Goal: Information Seeking & Learning: Understand process/instructions

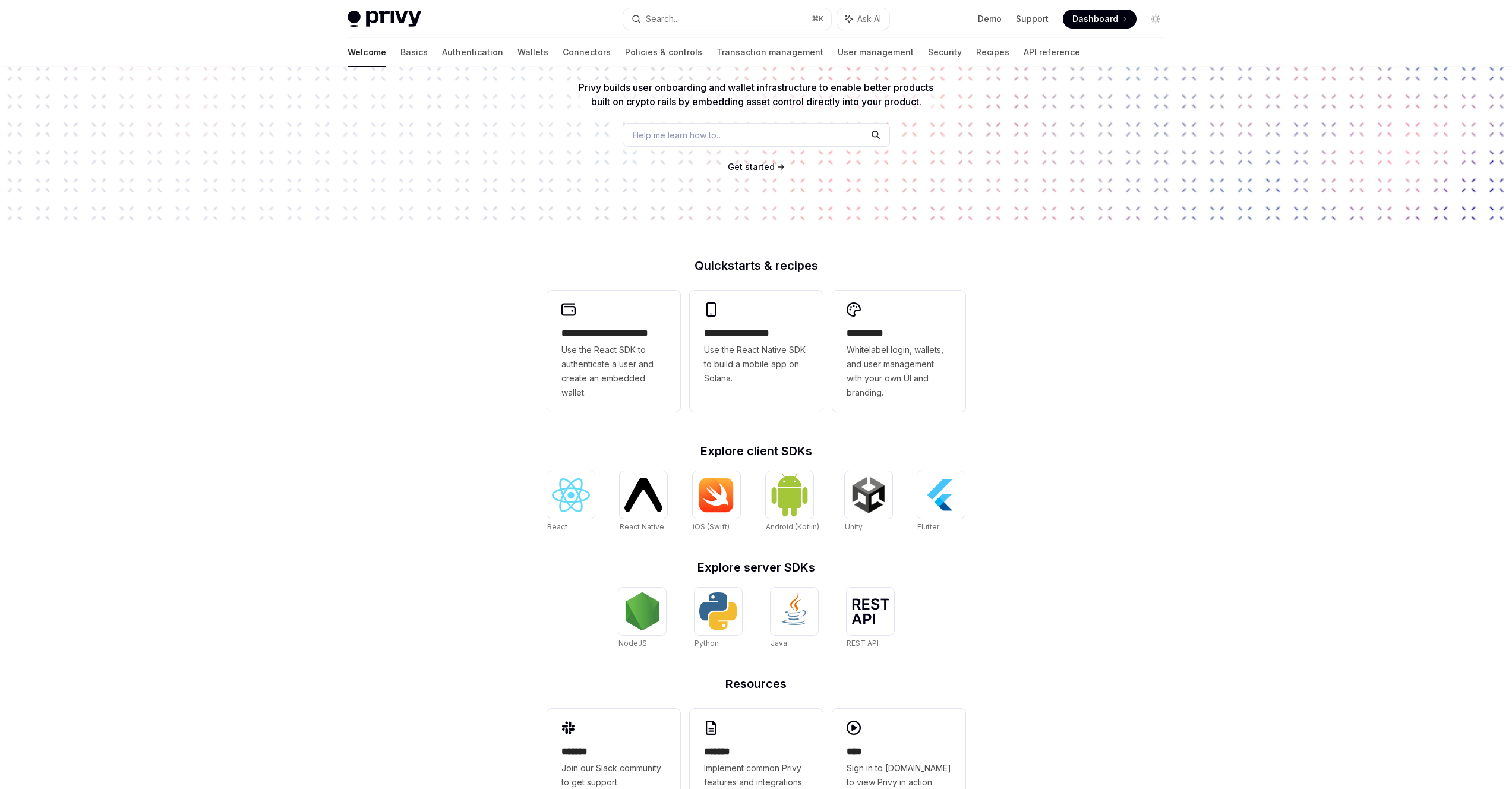
scroll to position [155, 0]
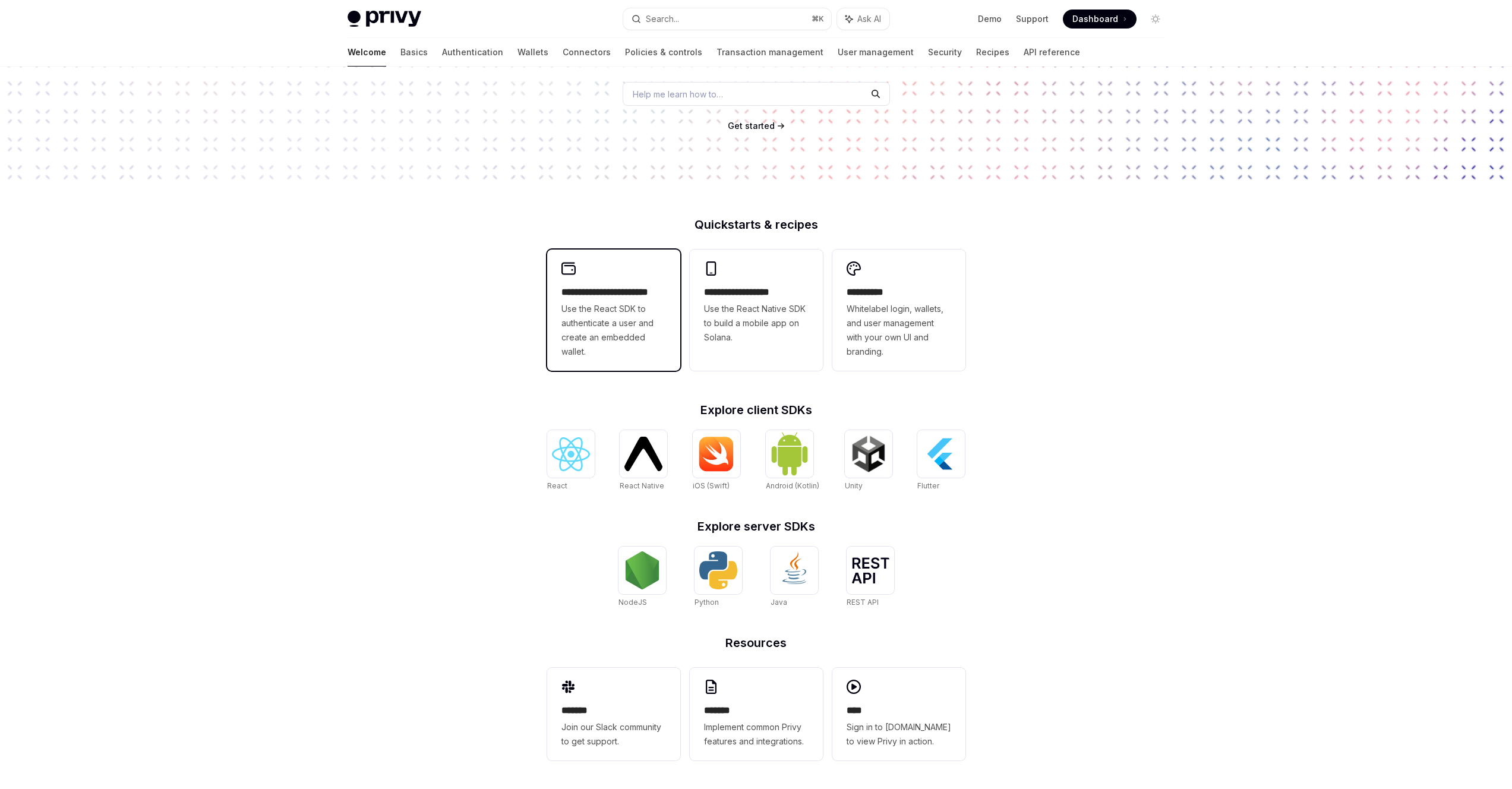
click at [655, 314] on span "Use the React SDK to authenticate a user and create an embedded wallet." at bounding box center [614, 330] width 105 height 57
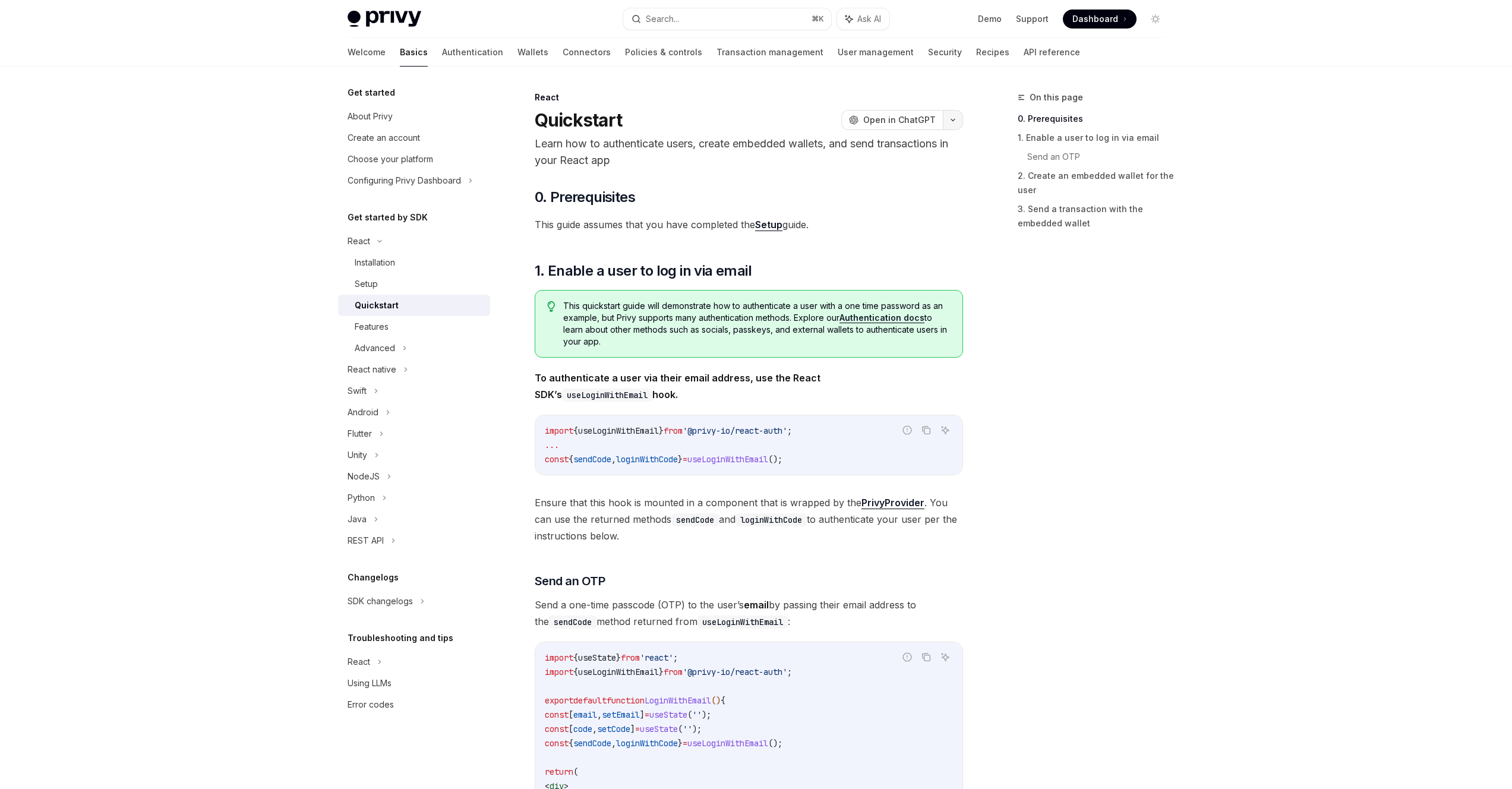
click at [954, 121] on icon "button" at bounding box center [954, 120] width 14 height 5
click at [700, 193] on h2 "​ 0. Prerequisites" at bounding box center [748, 197] width 429 height 19
click at [404, 330] on div "Features" at bounding box center [419, 327] width 128 height 14
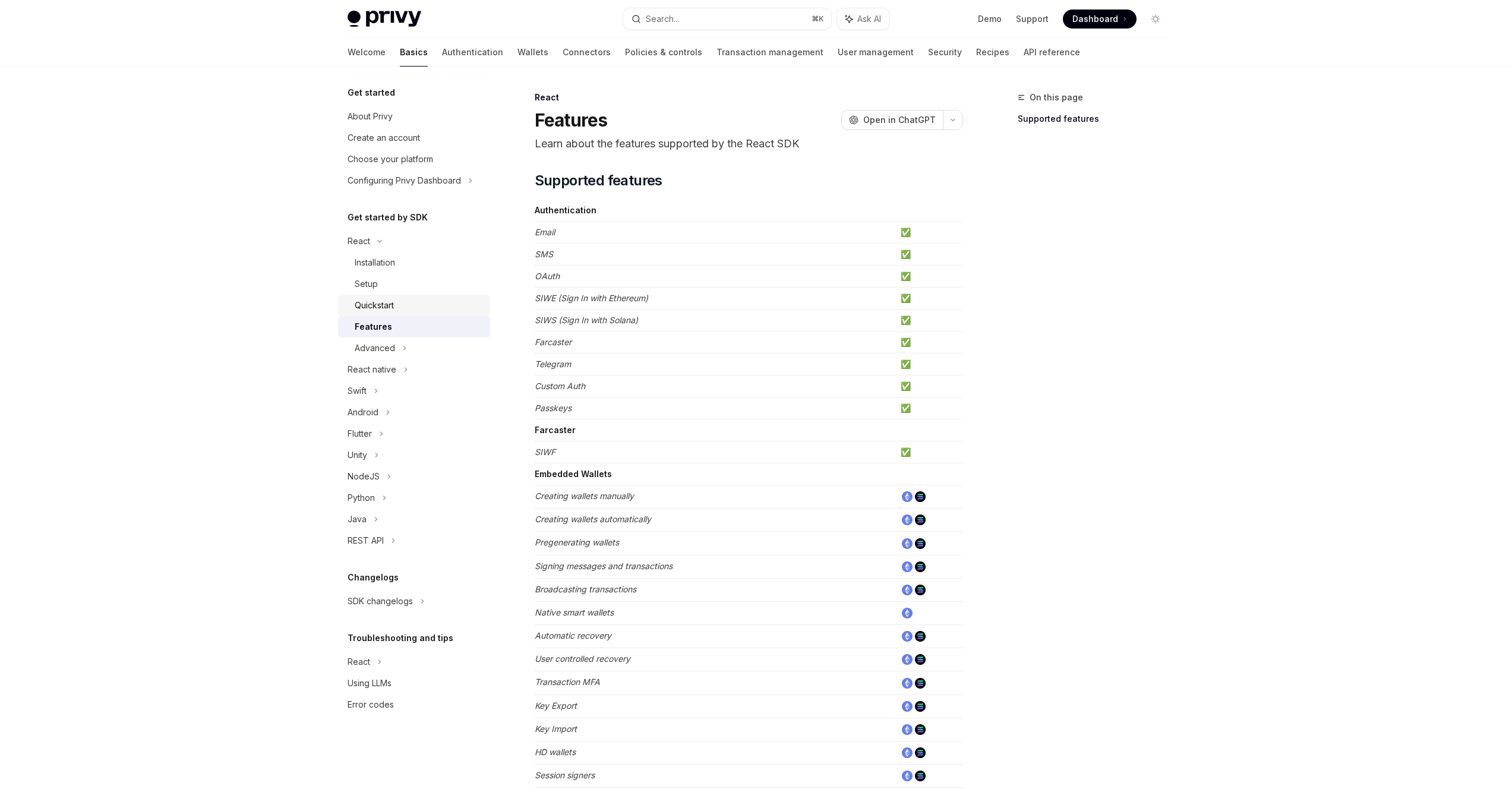
click at [400, 313] on link "Quickstart" at bounding box center [414, 305] width 152 height 22
type textarea "*"
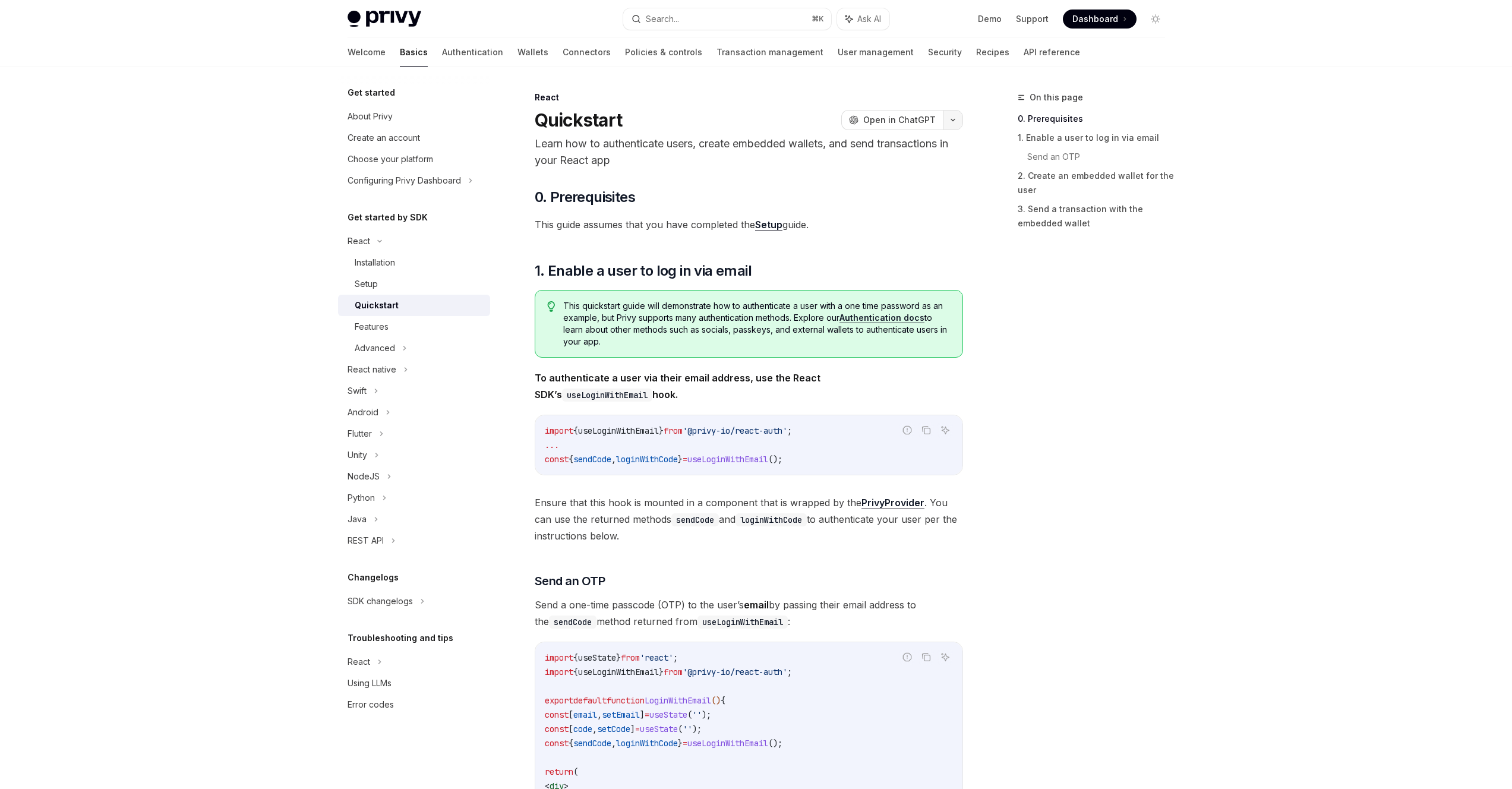
click at [951, 121] on icon "button" at bounding box center [954, 120] width 14 height 5
click at [895, 231] on div "View as Markdown" at bounding box center [884, 230] width 92 height 12
click at [950, 119] on icon "button" at bounding box center [954, 120] width 14 height 5
click at [901, 207] on div "Copy page" at bounding box center [896, 202] width 116 height 12
click at [951, 124] on button "button" at bounding box center [953, 119] width 20 height 20
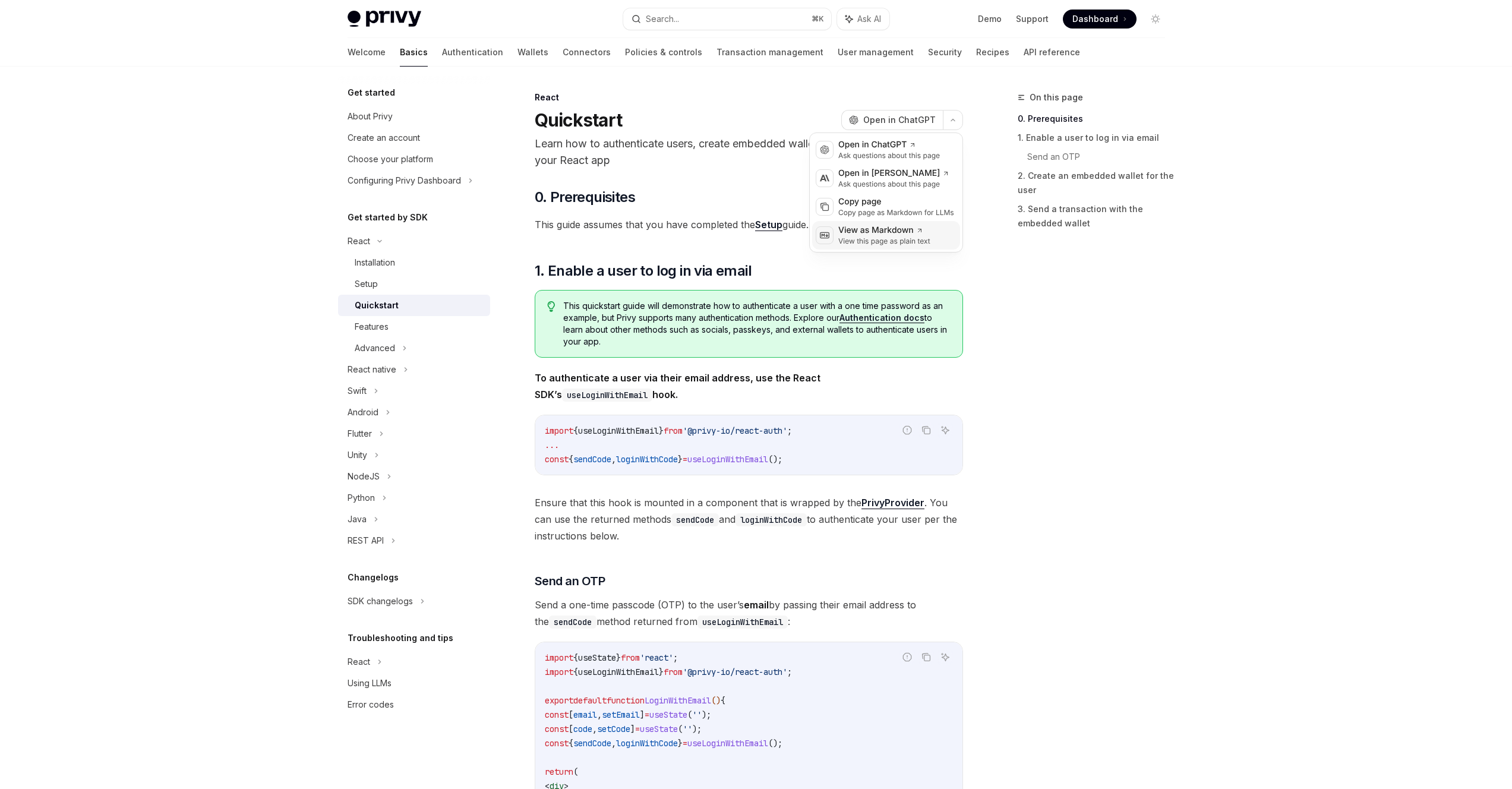
click at [889, 245] on div "View this page as plain text" at bounding box center [884, 241] width 92 height 10
click at [411, 286] on div "Setup" at bounding box center [419, 284] width 128 height 14
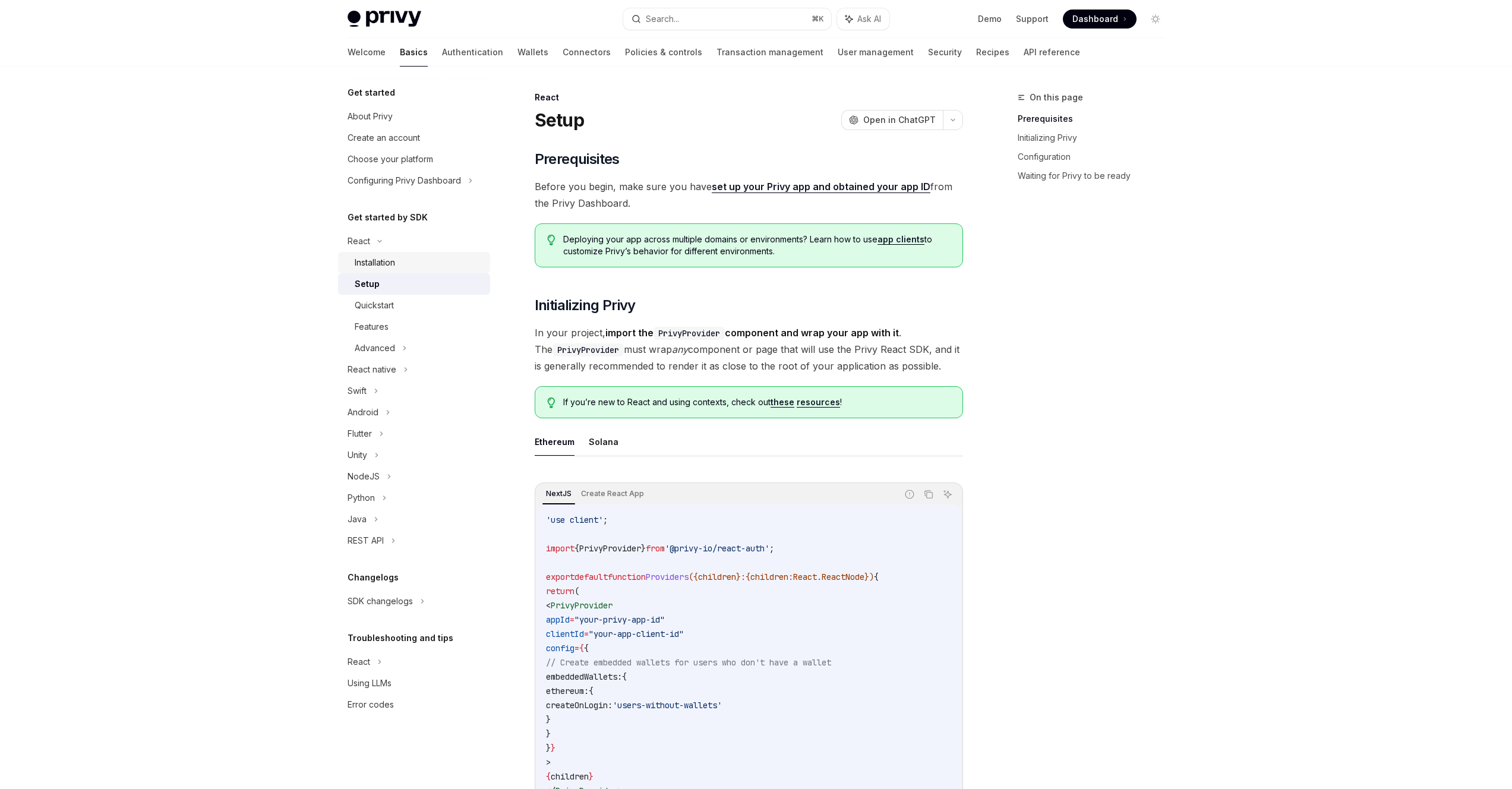
click at [416, 267] on div "Installation" at bounding box center [419, 263] width 128 height 14
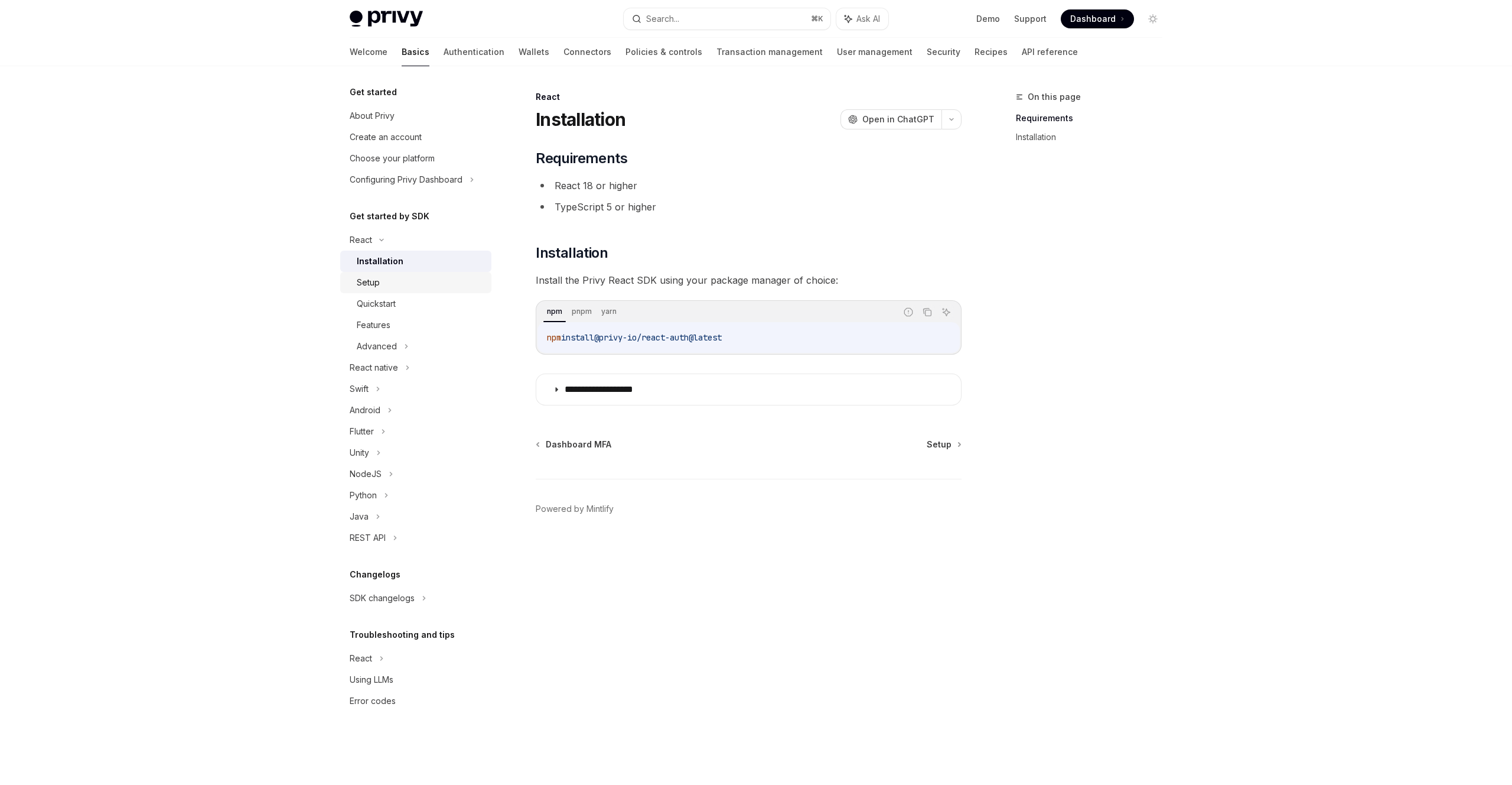
click at [376, 283] on div "Setup" at bounding box center [368, 283] width 23 height 14
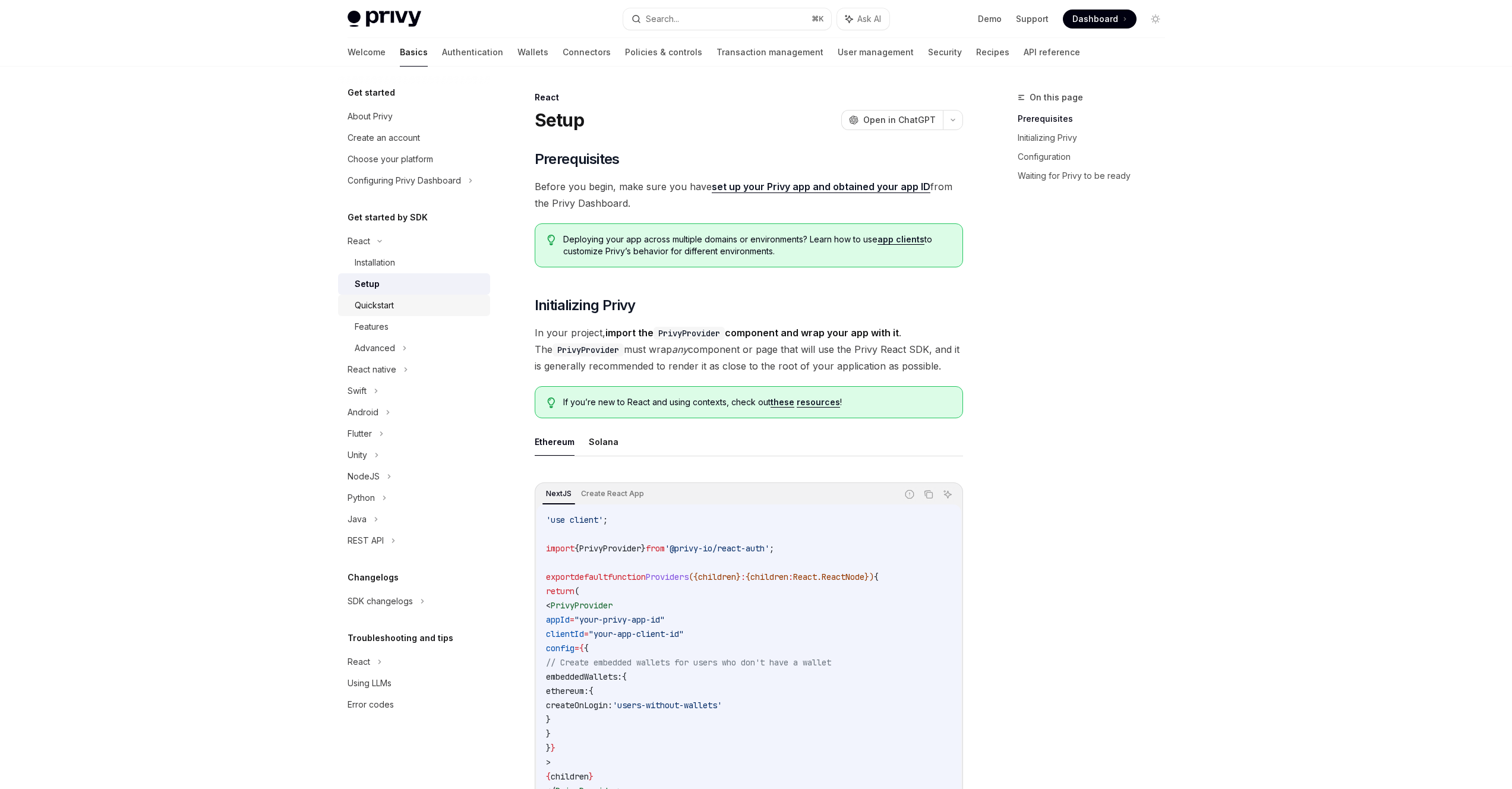
click at [381, 313] on link "Quickstart" at bounding box center [414, 305] width 152 height 22
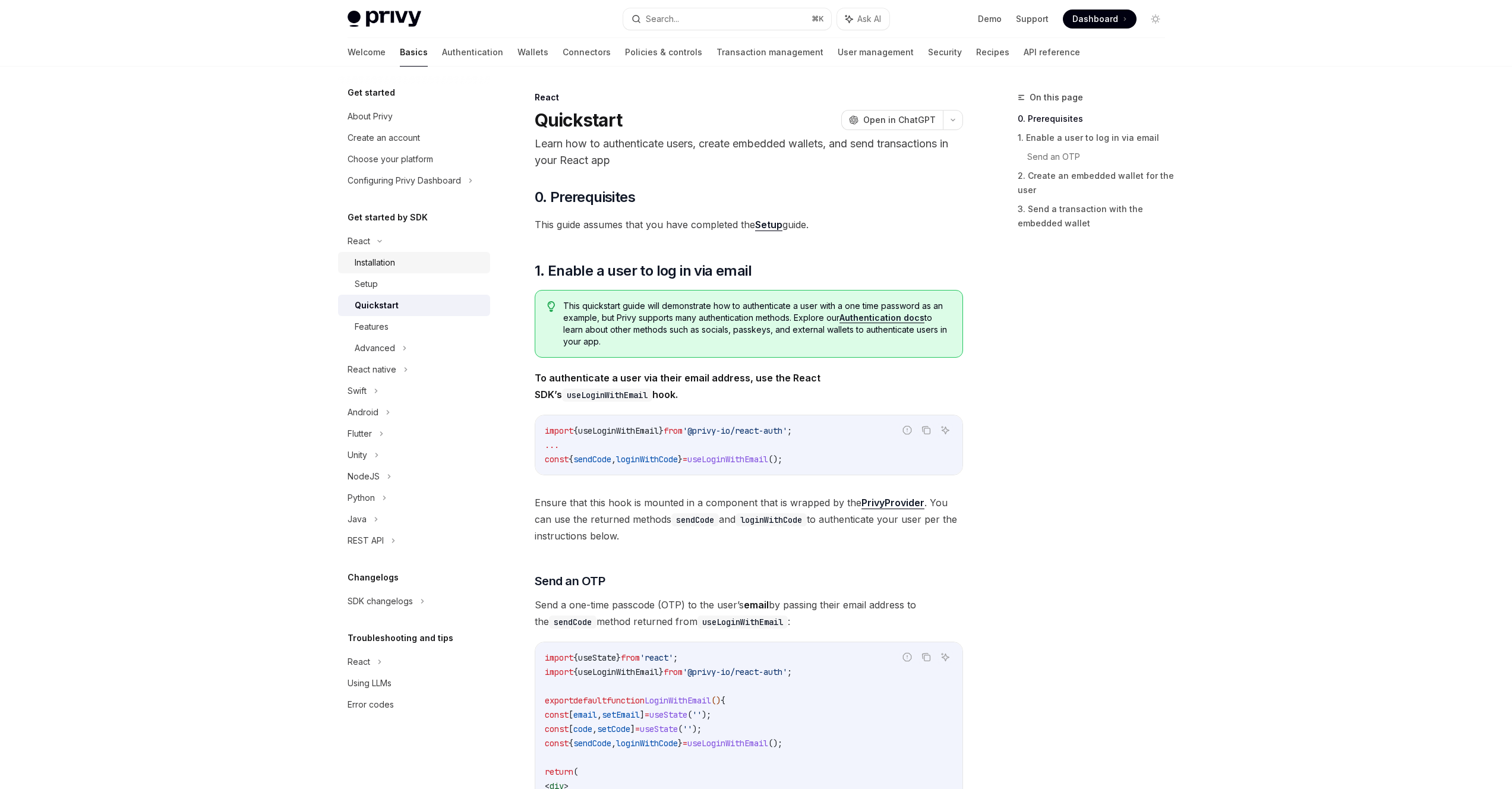
click at [373, 256] on div "Installation" at bounding box center [375, 263] width 40 height 14
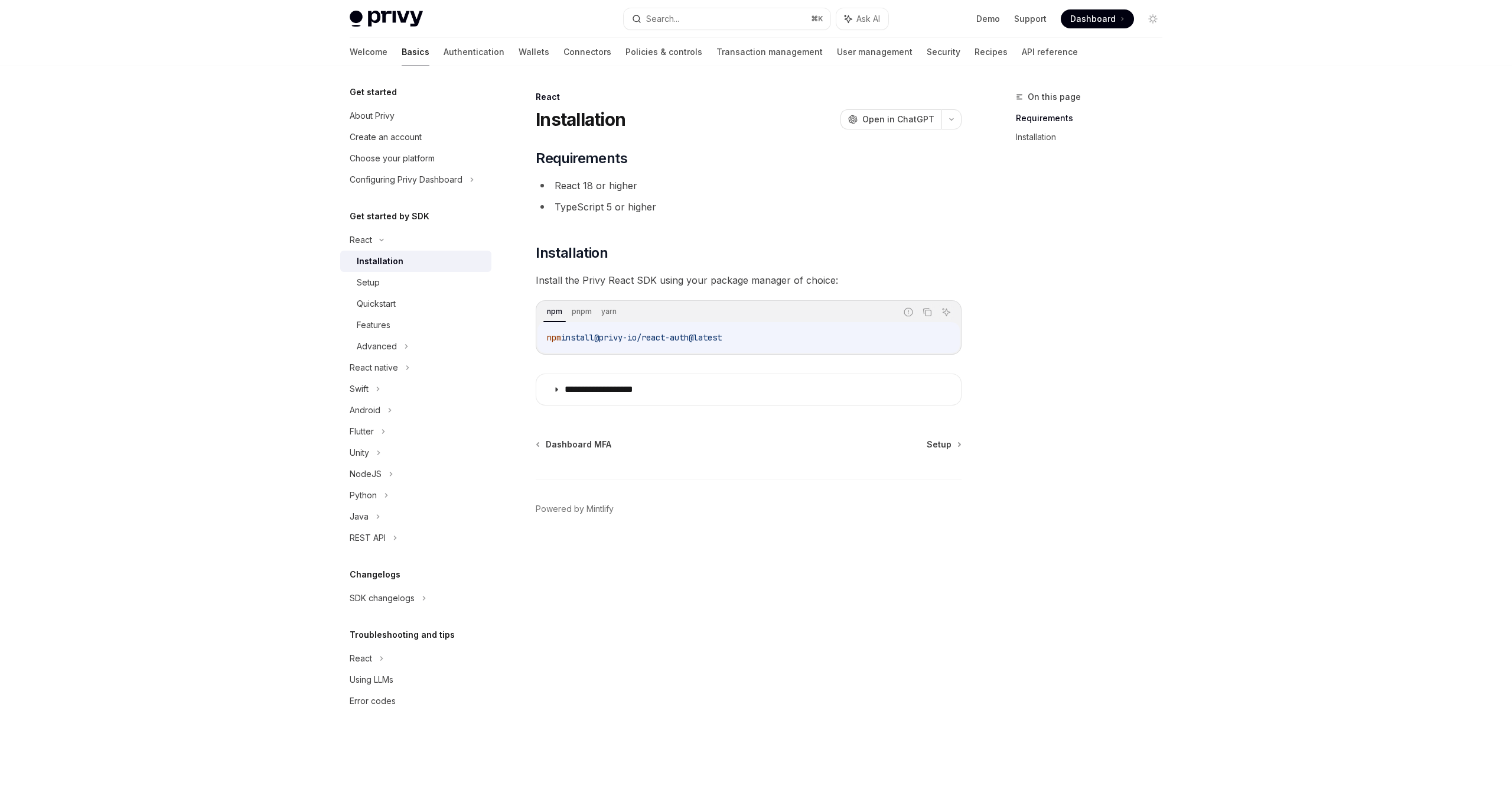
copy span "@privy-io/react-auth@latest"
drag, startPoint x: 605, startPoint y: 339, endPoint x: 754, endPoint y: 341, distance: 149.0
click at [754, 341] on code "npm install @privy-io/react-auth@latest" at bounding box center [749, 338] width 403 height 14
click at [357, 279] on div "Setup" at bounding box center [368, 283] width 23 height 14
type textarea "*"
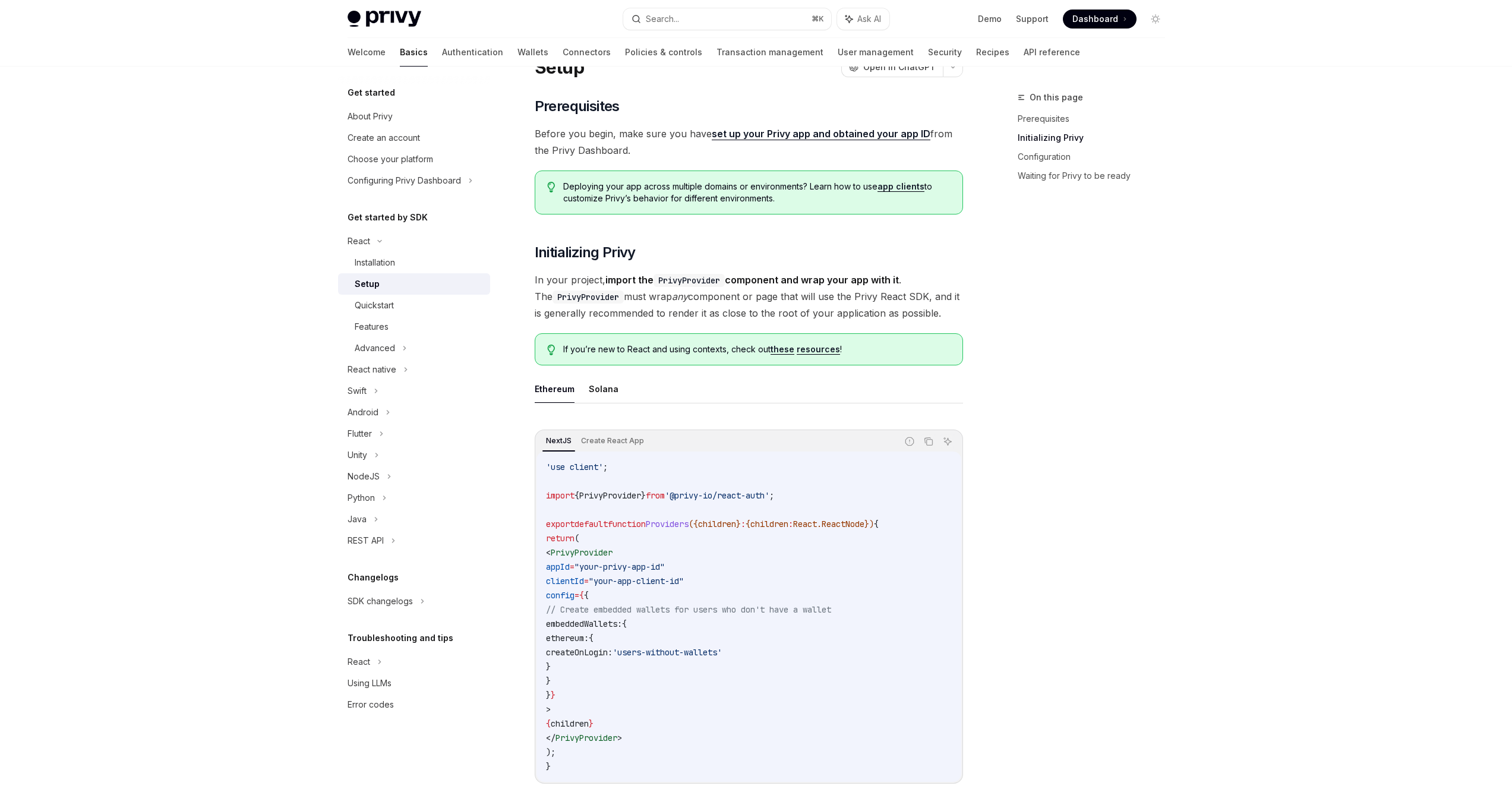
scroll to position [222, 0]
